Goal: Task Accomplishment & Management: Use online tool/utility

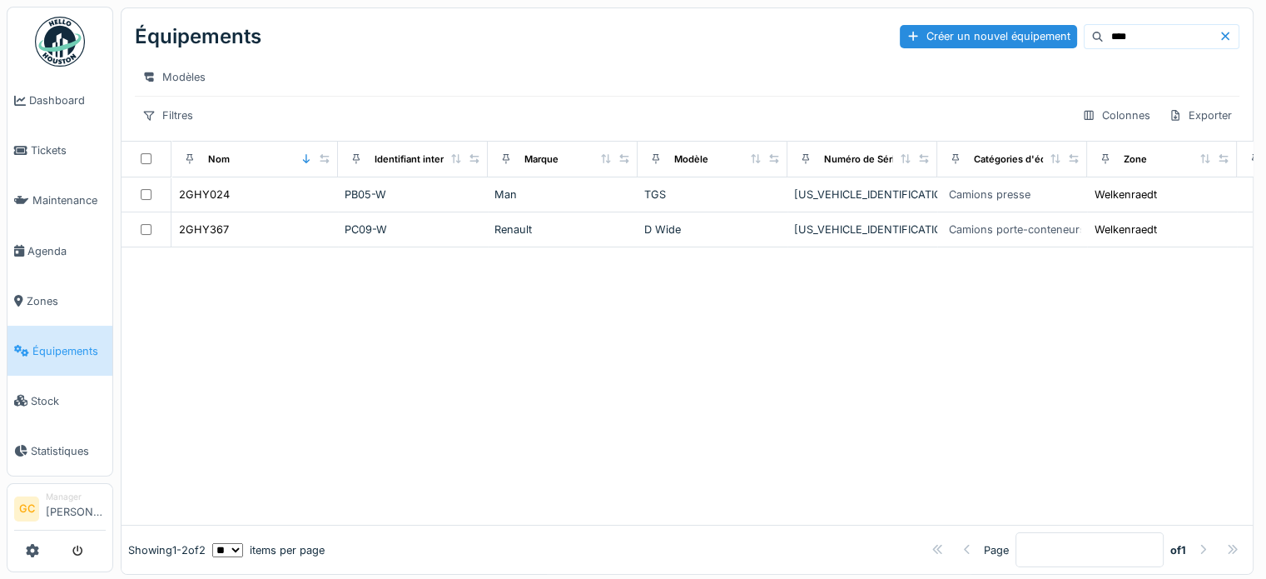
click at [59, 343] on span "Équipements" at bounding box center [68, 351] width 73 height 16
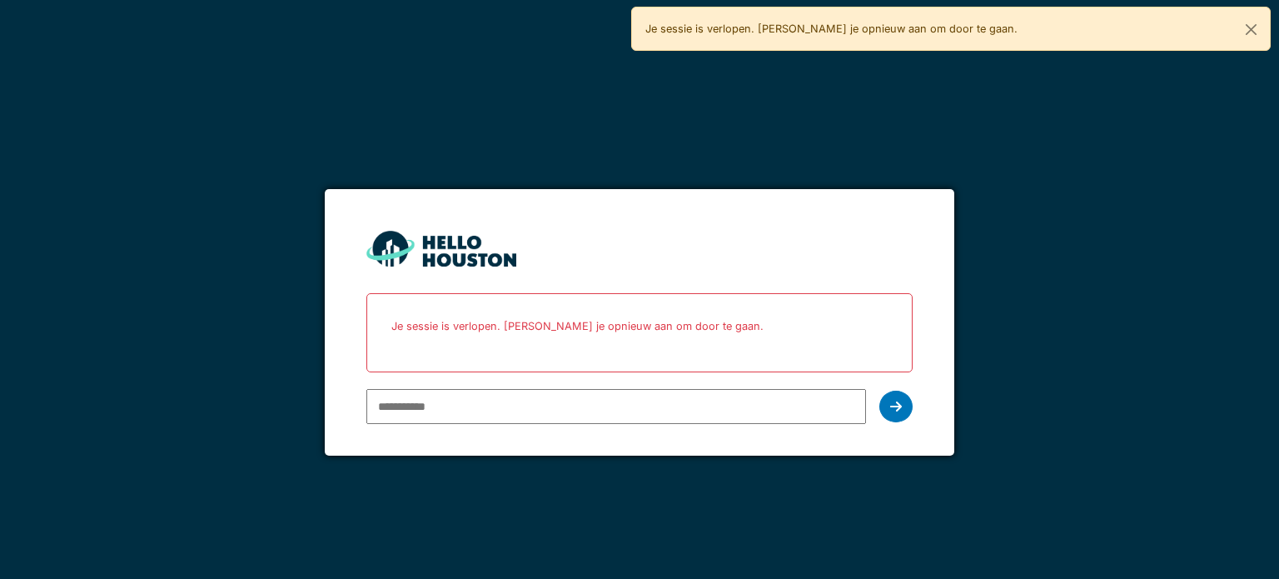
type input "**********"
click at [899, 406] on icon at bounding box center [896, 406] width 12 height 13
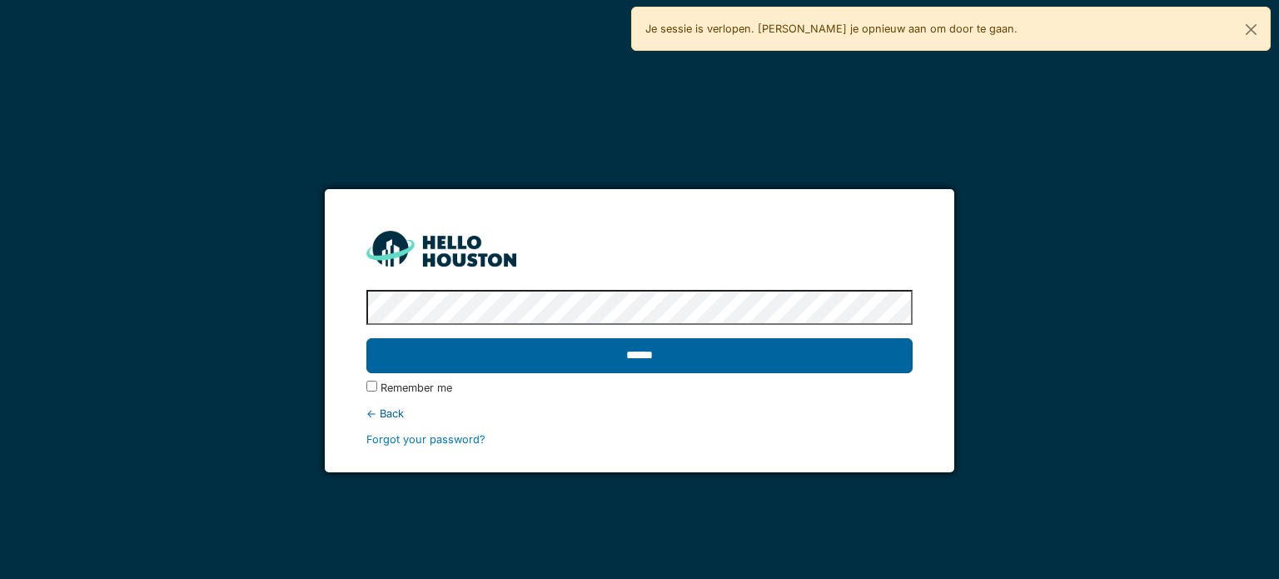
click at [646, 358] on input "******" at bounding box center [638, 355] width 545 height 35
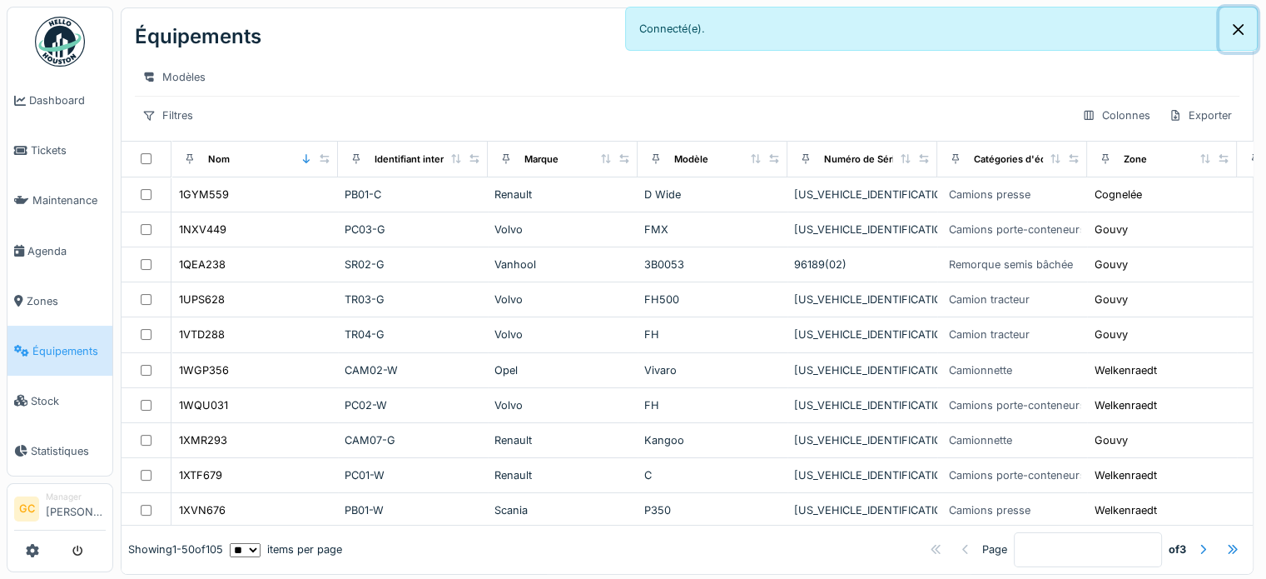
click at [1239, 23] on button "Close" at bounding box center [1238, 29] width 37 height 44
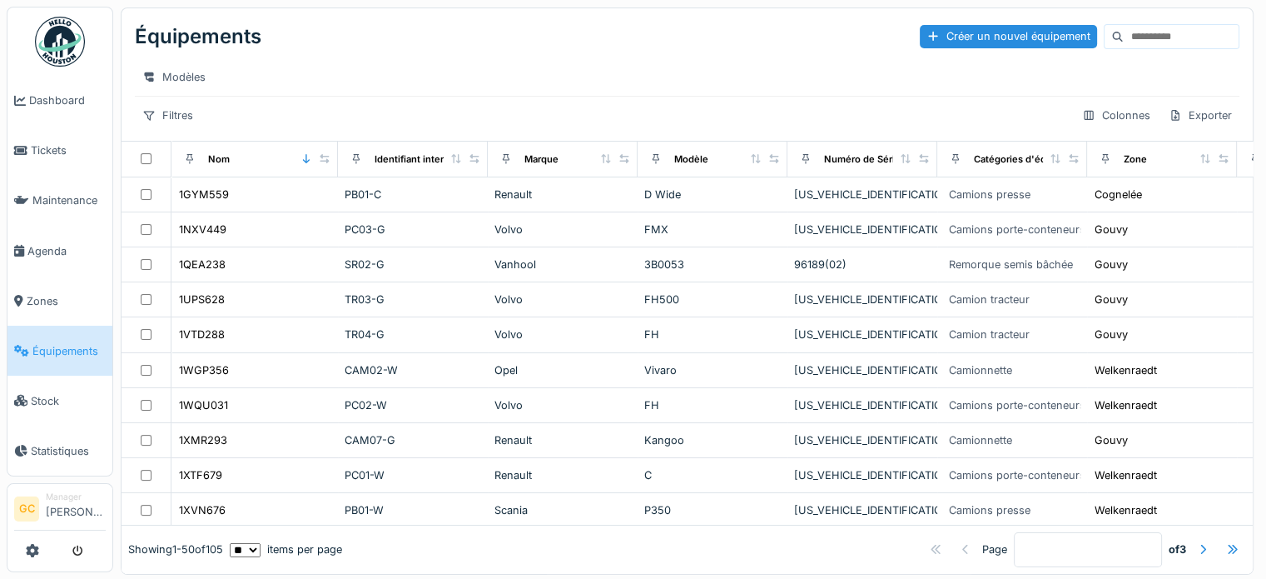
click at [1124, 29] on input at bounding box center [1181, 36] width 115 height 23
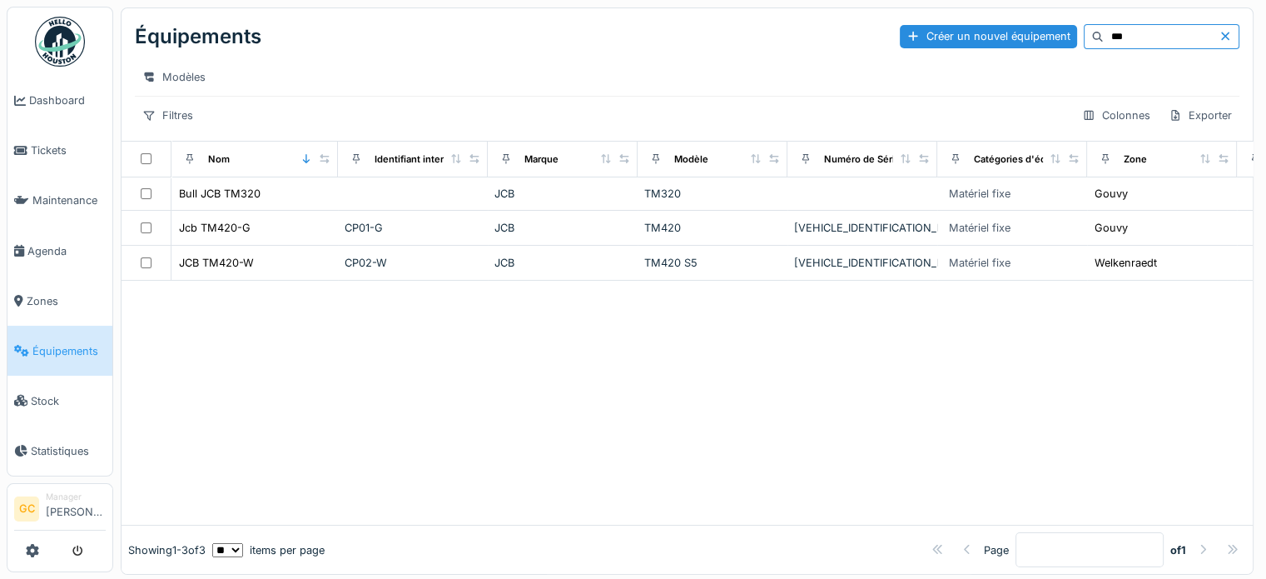
type input "***"
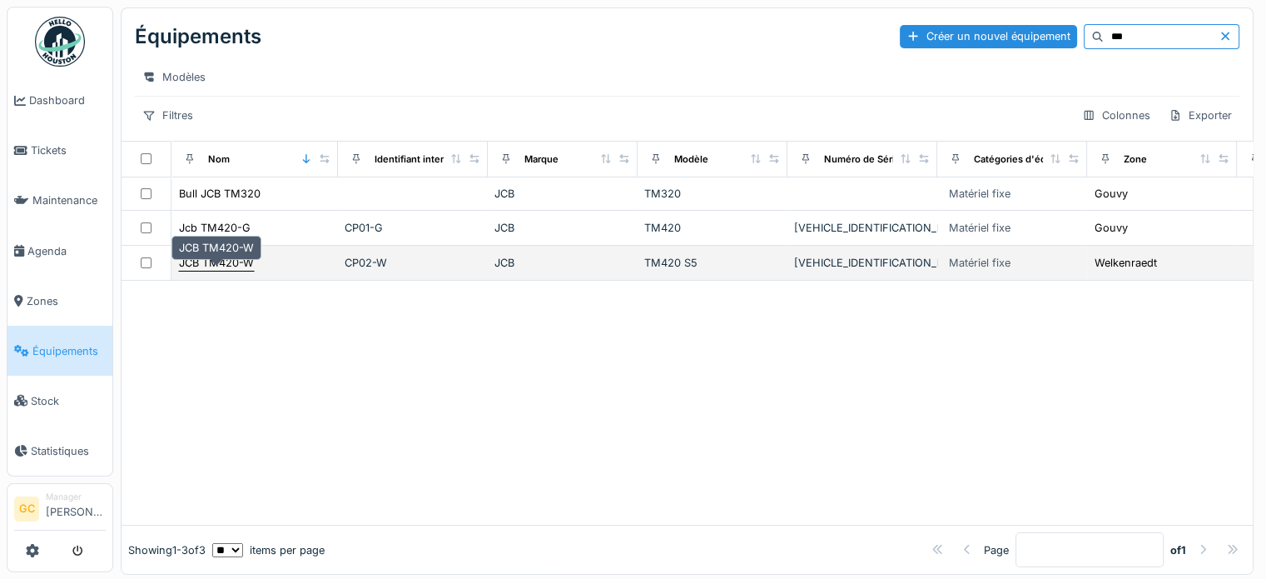
click at [220, 271] on div "JCB TM420-W" at bounding box center [216, 263] width 75 height 16
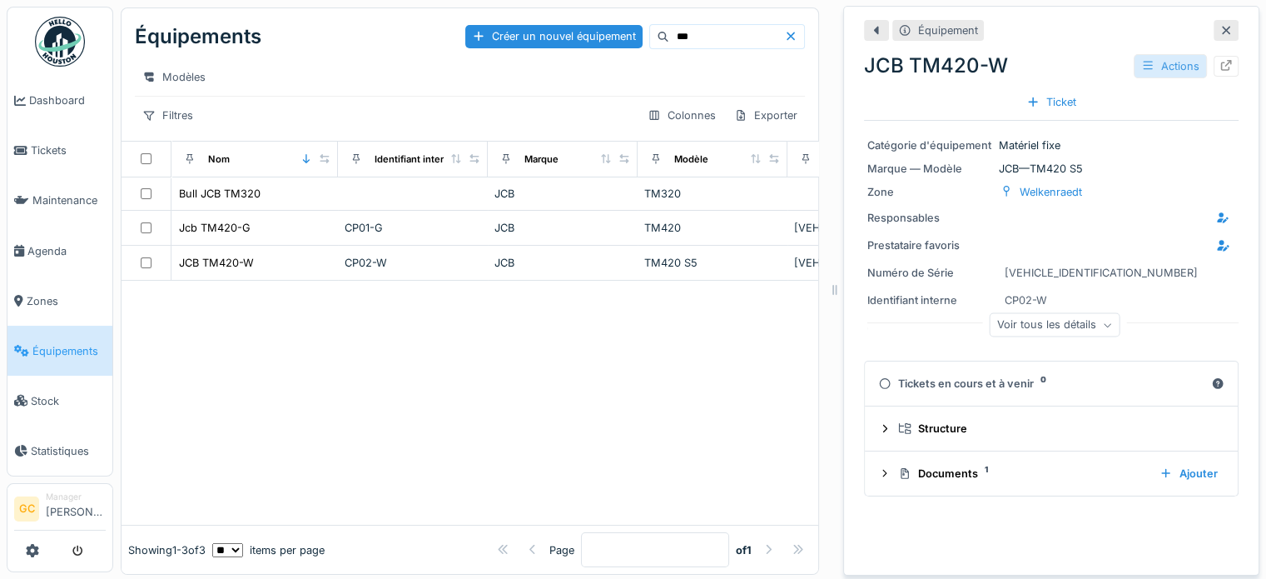
click at [1137, 63] on div "Actions" at bounding box center [1170, 66] width 73 height 24
click at [1137, 62] on div "Actions" at bounding box center [1170, 66] width 73 height 24
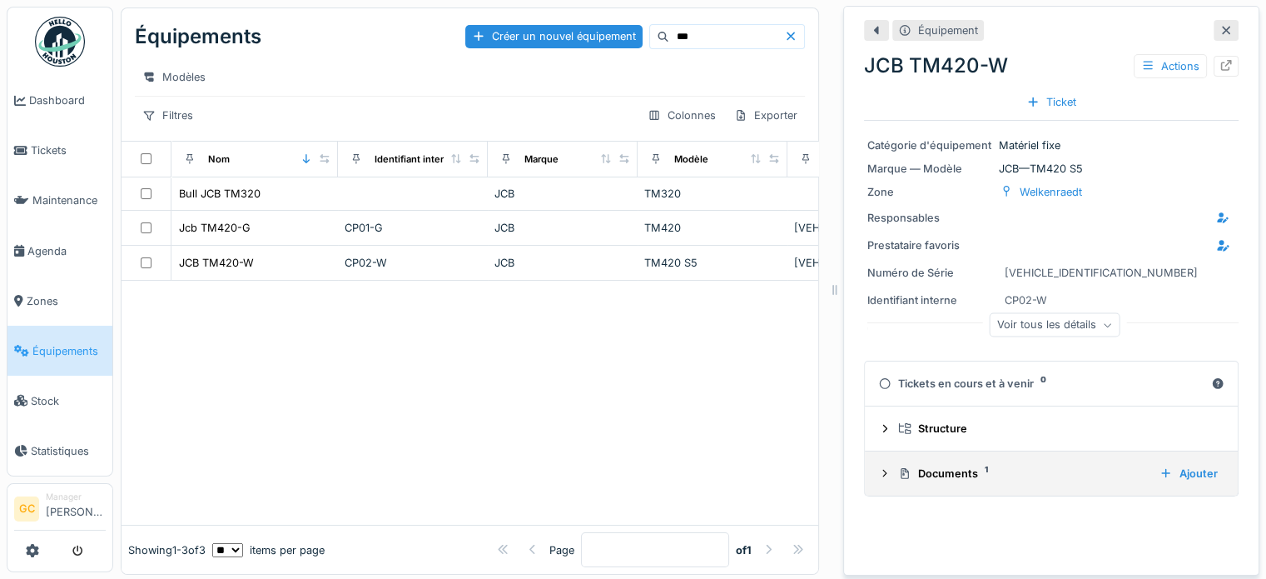
click at [1095, 480] on div "Documents 1" at bounding box center [1022, 473] width 248 height 16
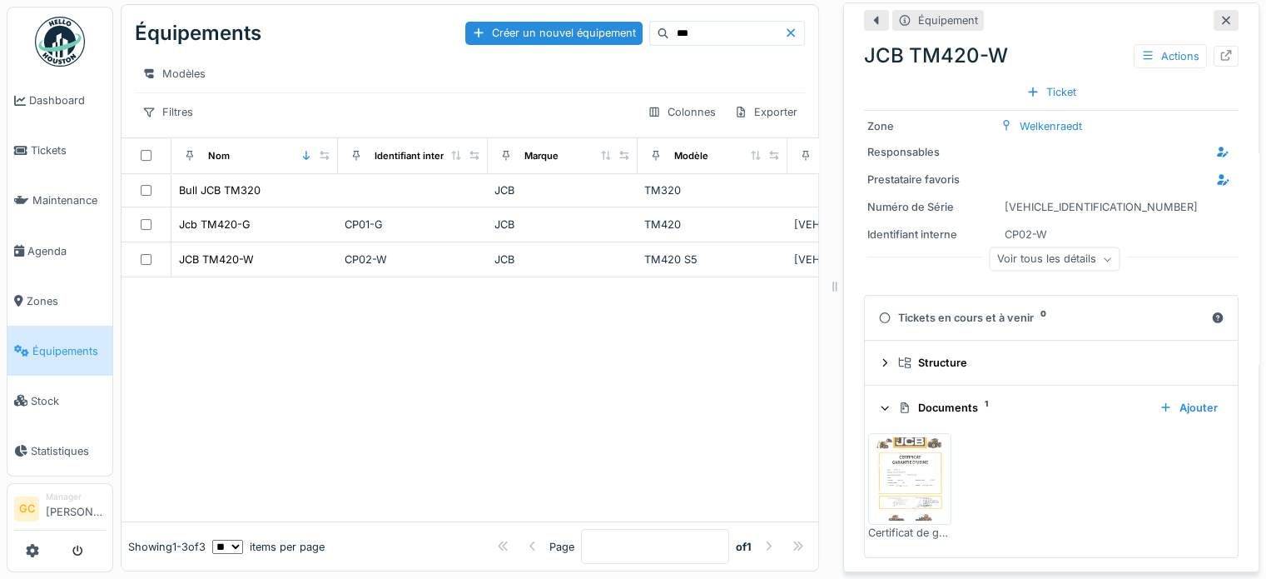
scroll to position [16, 0]
click at [1157, 396] on div "Ajouter" at bounding box center [1189, 407] width 72 height 22
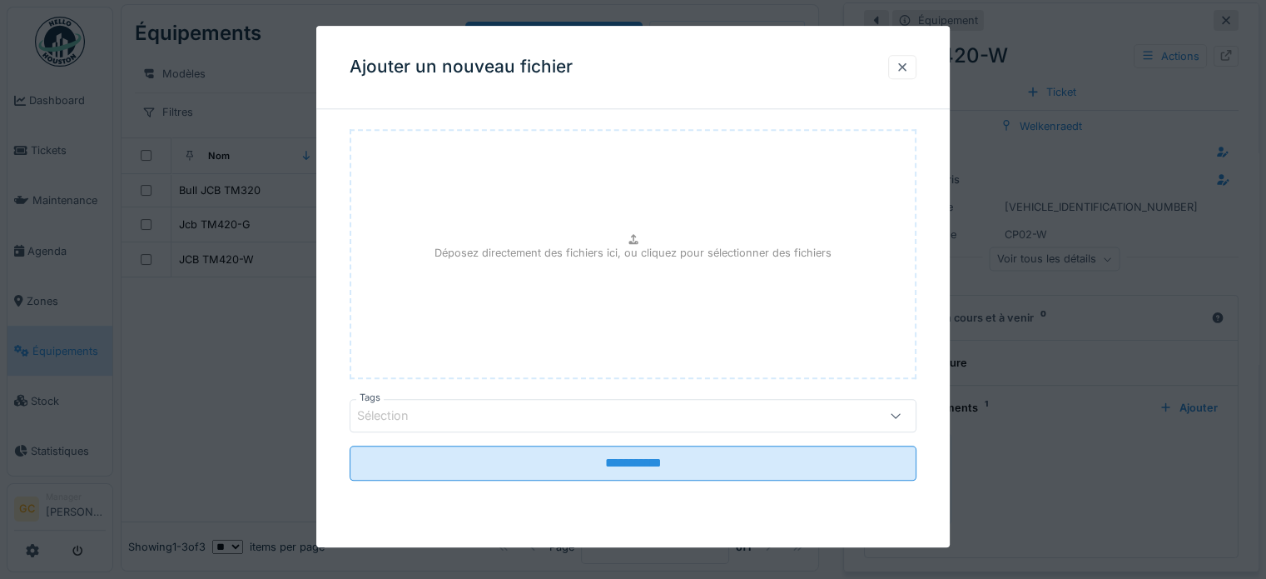
click at [909, 61] on div at bounding box center [902, 67] width 13 height 16
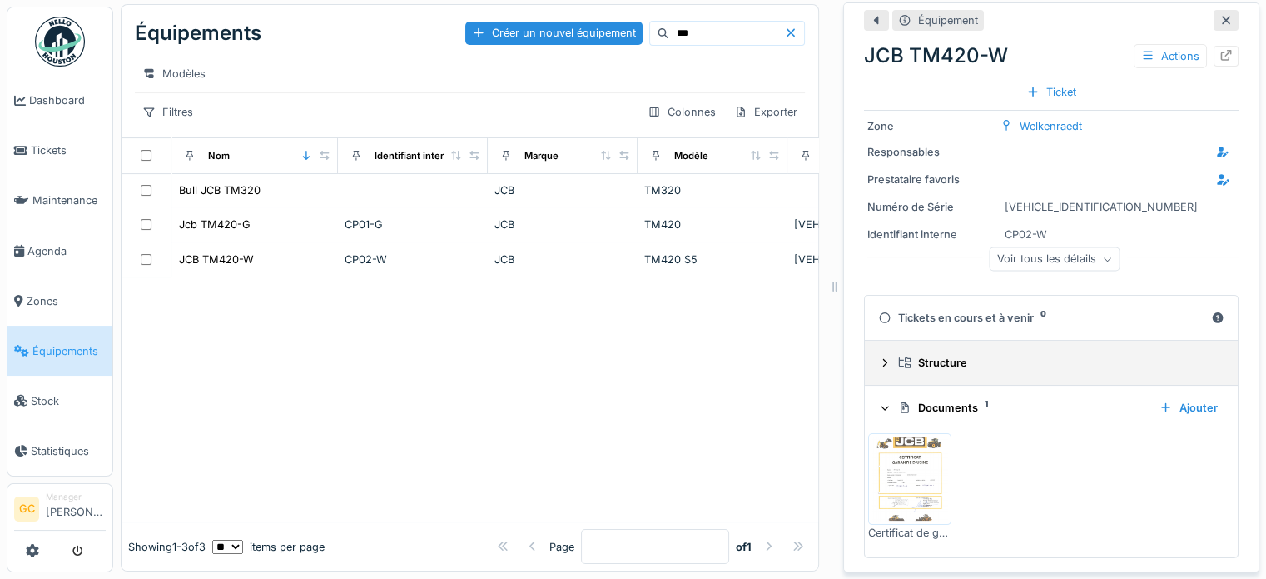
click at [913, 355] on div "Structure" at bounding box center [1058, 363] width 320 height 16
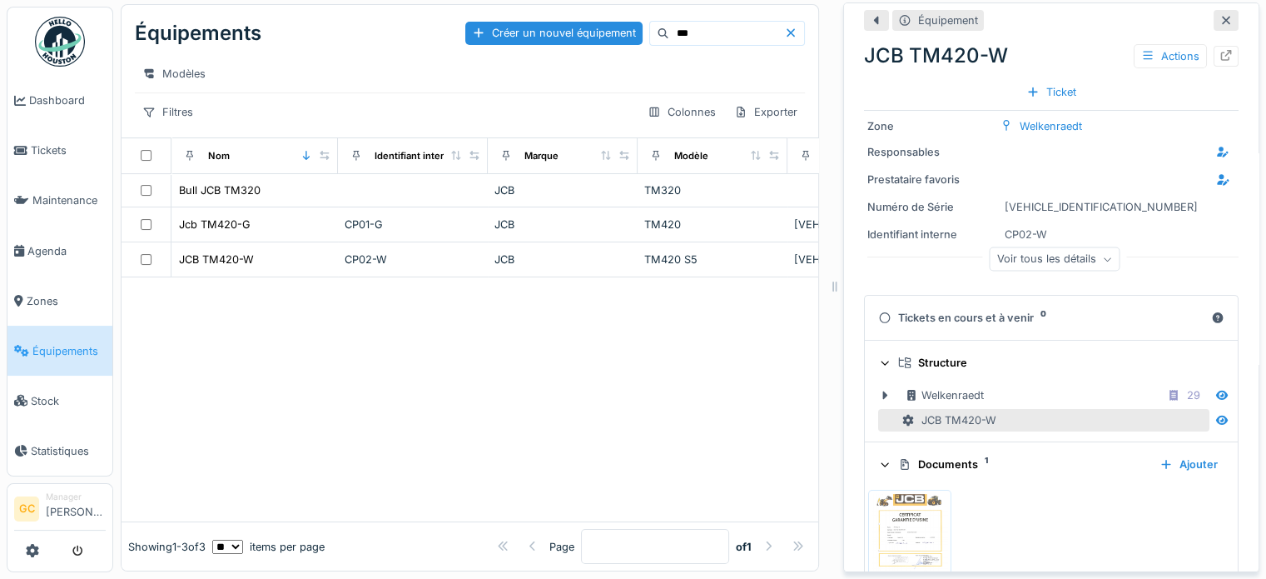
click at [913, 355] on div "Structure" at bounding box center [1058, 363] width 320 height 16
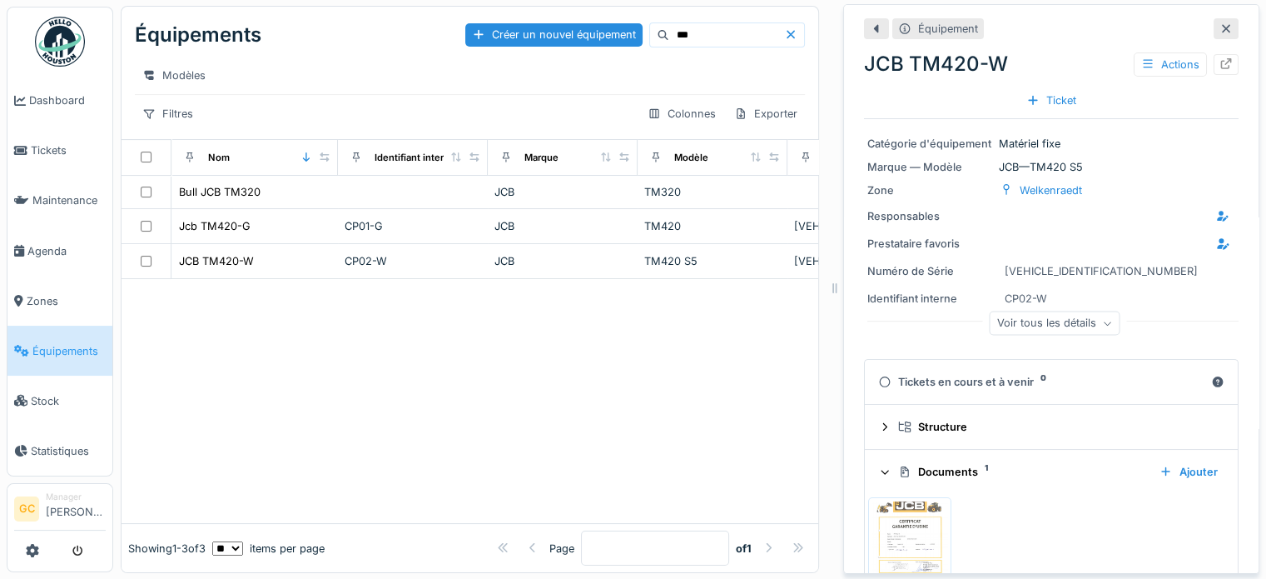
scroll to position [0, 0]
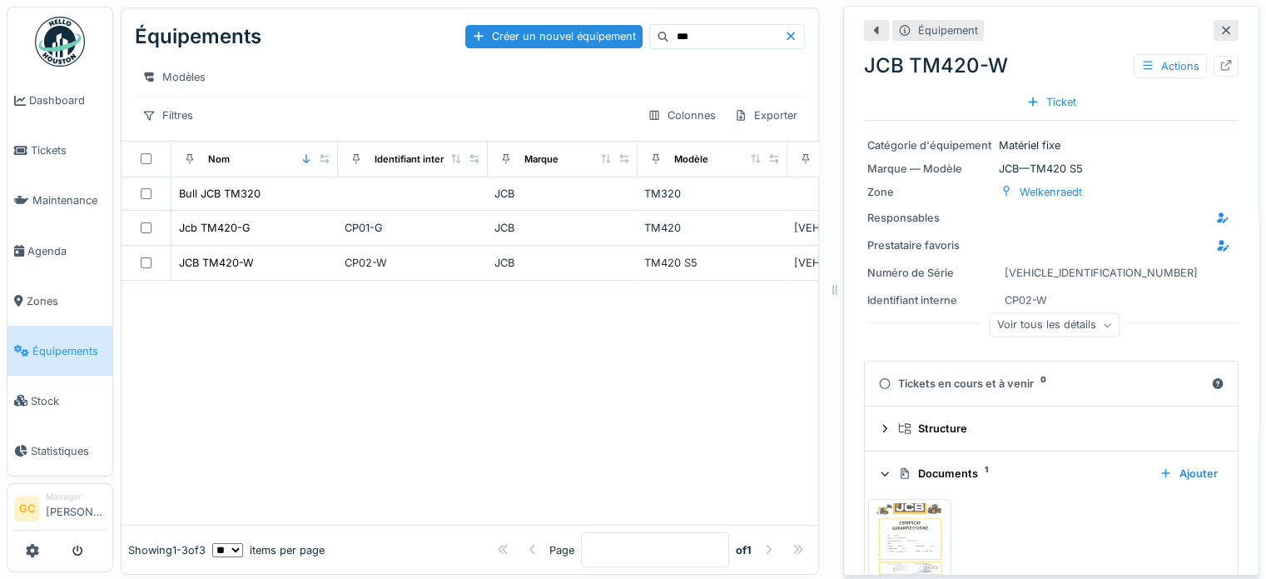
click at [1103, 325] on icon at bounding box center [1108, 325] width 10 height 8
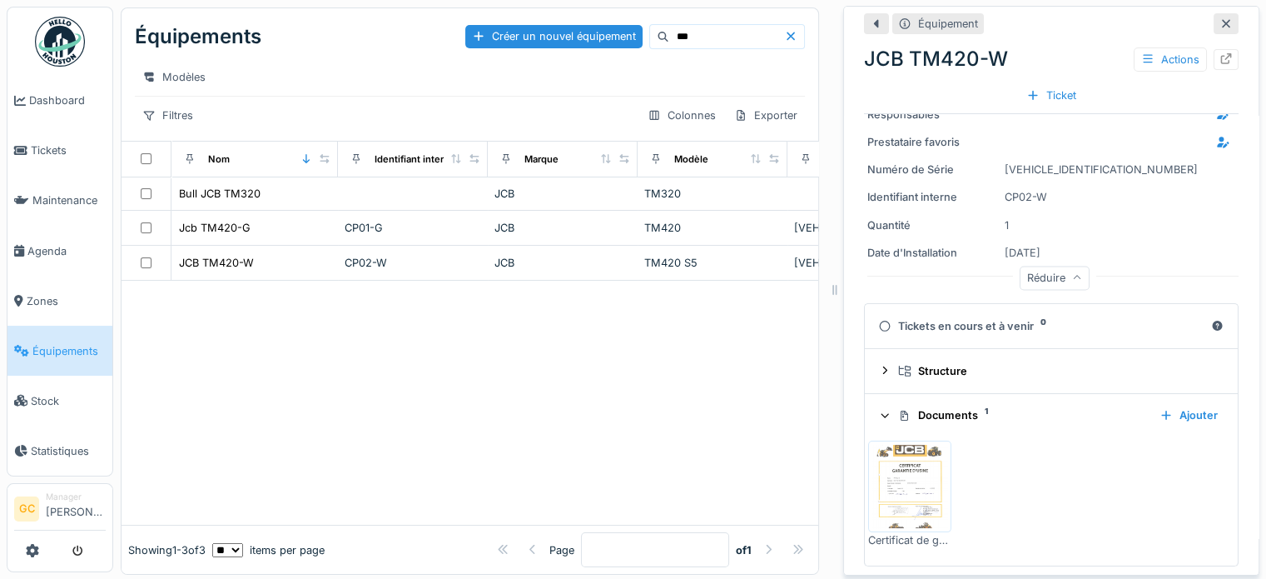
scroll to position [16, 0]
